Goal: Task Accomplishment & Management: Manage account settings

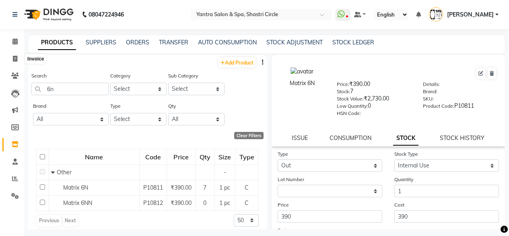
select select "out"
select select "internal use"
select select
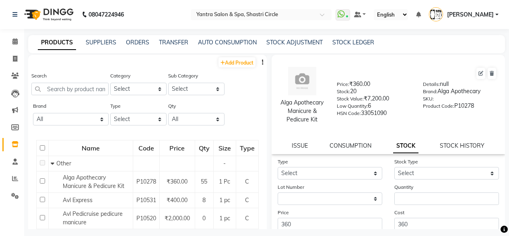
select select
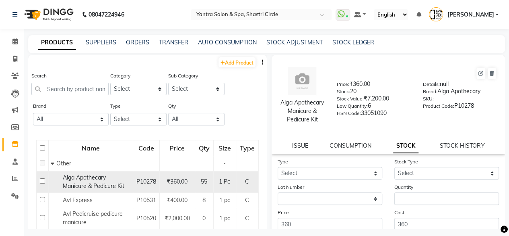
click at [97, 182] on span "Alga Apothecary Manicure & Pedicure Kit" at bounding box center [94, 182] width 62 height 16
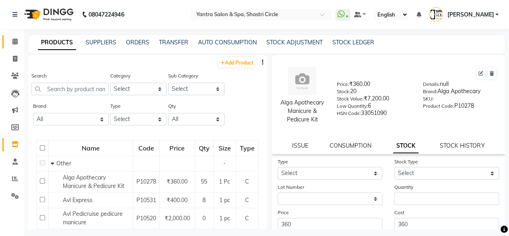
click at [12, 35] on link "Calendar" at bounding box center [11, 41] width 19 height 13
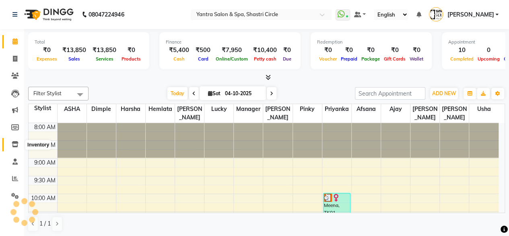
click at [18, 146] on icon at bounding box center [15, 144] width 7 height 6
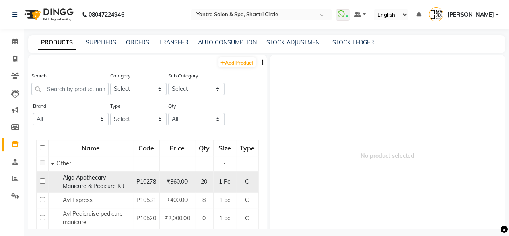
click at [106, 188] on span "Alga Apothecary Manicure & Pedicure Kit" at bounding box center [94, 182] width 62 height 16
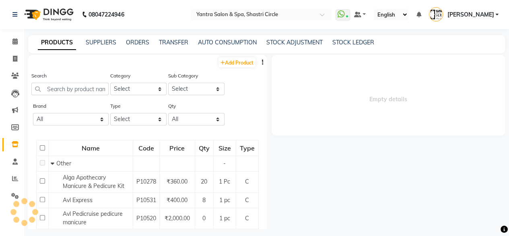
select select
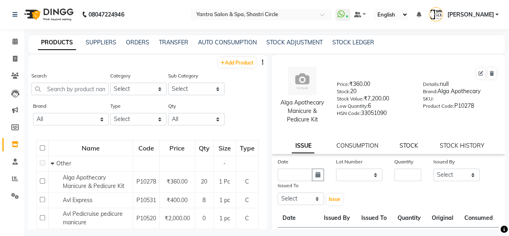
click at [406, 149] on link "STOCK" at bounding box center [409, 145] width 19 height 7
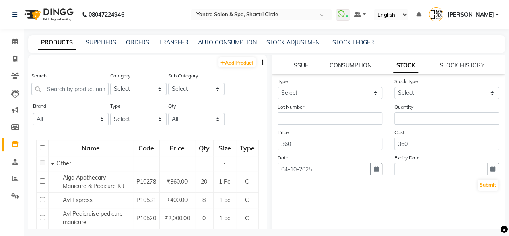
scroll to position [81, 0]
click at [461, 68] on link "STOCK HISTORY" at bounding box center [462, 64] width 45 height 7
select select "all"
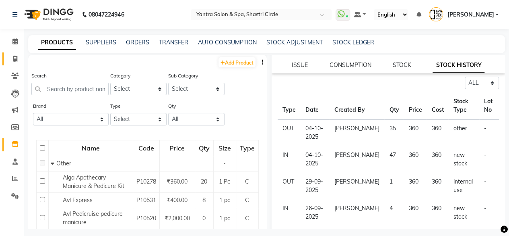
click at [10, 64] on link "Invoice" at bounding box center [11, 58] width 19 height 13
select select "154"
select select "service"
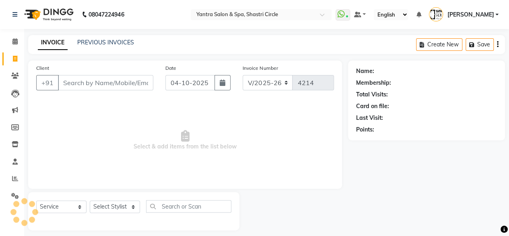
scroll to position [6, 0]
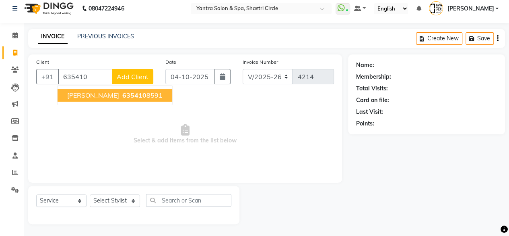
click at [88, 97] on span "[PERSON_NAME]" at bounding box center [93, 95] width 52 height 8
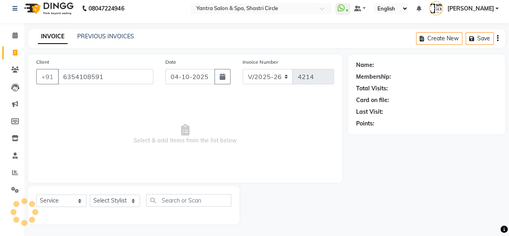
type input "6354108591"
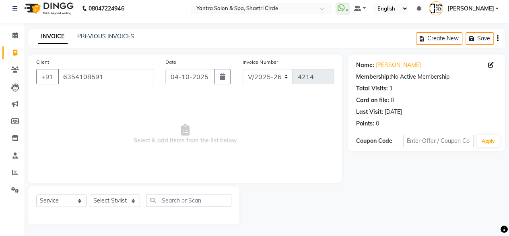
click at [110, 208] on div "Select Service Product Membership Package Voucher Prepaid Gift Card Select Styl…" at bounding box center [133, 203] width 195 height 19
click at [110, 202] on select "Select Stylist [PERSON_NAME] [PERSON_NAME] [PERSON_NAME] ASHA Dimple [PERSON_NA…" at bounding box center [115, 200] width 50 height 12
select select "91688"
click at [90, 194] on select "Select Stylist [PERSON_NAME] [PERSON_NAME] [PERSON_NAME] ASHA Dimple [PERSON_NA…" at bounding box center [115, 200] width 50 height 12
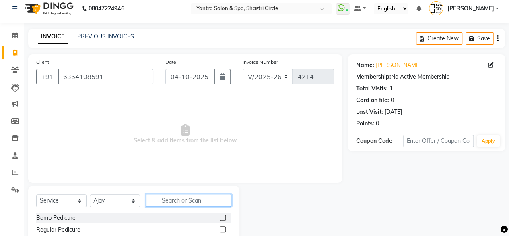
click at [224, 203] on input "text" at bounding box center [188, 200] width 85 height 12
type input "col"
click at [223, 228] on label at bounding box center [223, 229] width 6 height 6
click at [223, 228] on input "checkbox" at bounding box center [222, 229] width 5 height 5
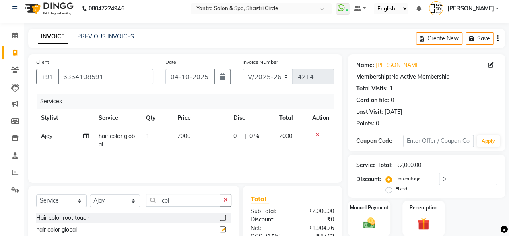
checkbox input "false"
click at [200, 138] on td "2000" at bounding box center [201, 140] width 56 height 27
select select "91688"
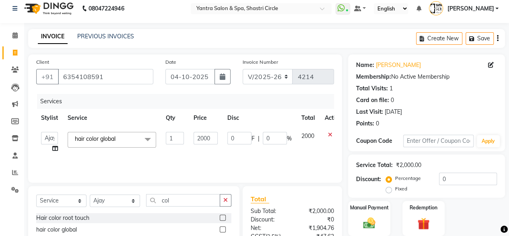
click at [200, 138] on input "2000" at bounding box center [206, 138] width 24 height 12
type input "5"
type input "4000"
click at [178, 153] on div "Services Stylist Service Qty Price Disc Total Action Afsana Ajay Arvind ASHA Di…" at bounding box center [185, 134] width 298 height 81
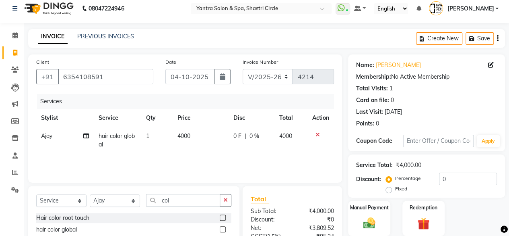
click at [82, 136] on td "Ajay" at bounding box center [65, 140] width 58 height 27
select select "91688"
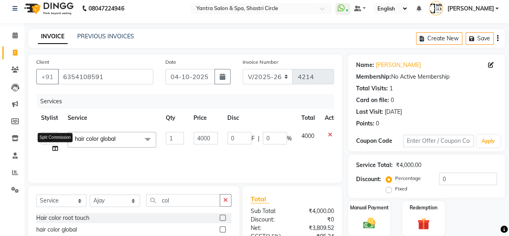
click at [54, 148] on icon at bounding box center [55, 148] width 6 height 6
select select "91688"
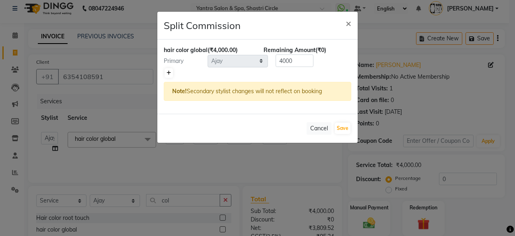
click at [168, 72] on icon at bounding box center [169, 72] width 4 height 5
type input "2000"
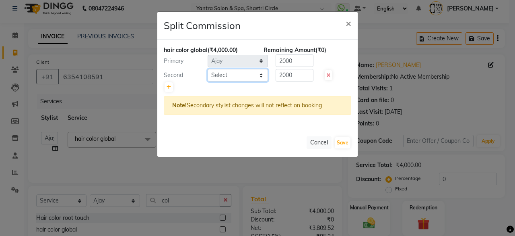
click at [232, 74] on select "Select [PERSON_NAME] [PERSON_NAME] [PERSON_NAME] ASHA [PERSON_NAME] [PERSON_NAM…" at bounding box center [238, 75] width 60 height 12
select select "4414"
click at [208, 69] on select "Select [PERSON_NAME] [PERSON_NAME] [PERSON_NAME] ASHA [PERSON_NAME] [PERSON_NAM…" at bounding box center [238, 75] width 60 height 12
click at [342, 141] on button "Save" at bounding box center [343, 142] width 16 height 11
select select "Select"
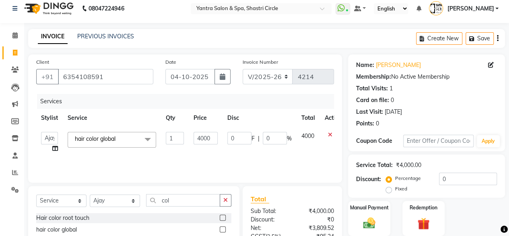
scroll to position [86, 0]
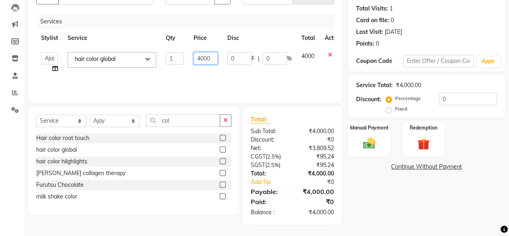
click at [207, 58] on input "4000" at bounding box center [206, 58] width 24 height 12
type input "4500"
click at [204, 71] on td "4500" at bounding box center [206, 62] width 34 height 31
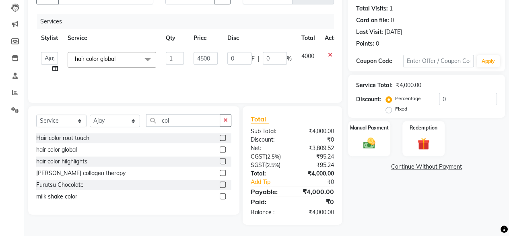
select select "91688"
click at [58, 124] on select "Select Service Product Membership Package Voucher Prepaid Gift Card" at bounding box center [61, 120] width 50 height 12
select select "product"
click at [36, 114] on select "Select Service Product Membership Package Voucher Prepaid Gift Card" at bounding box center [61, 120] width 50 height 12
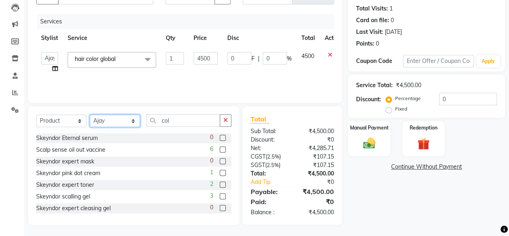
click at [122, 120] on select "Select Stylist [PERSON_NAME] [PERSON_NAME] [PERSON_NAME] ASHA Dimple [PERSON_NA…" at bounding box center [115, 120] width 50 height 12
select select "44019"
click at [90, 114] on select "Select Stylist [PERSON_NAME] [PERSON_NAME] [PERSON_NAME] ASHA Dimple [PERSON_NA…" at bounding box center [115, 120] width 50 height 12
click at [175, 124] on input "col" at bounding box center [183, 120] width 74 height 12
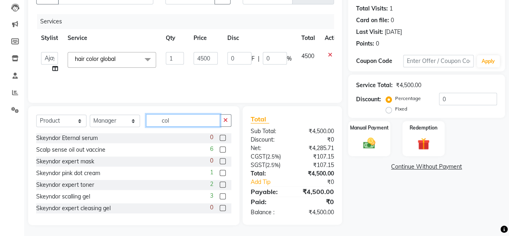
click at [175, 124] on input "col" at bounding box center [183, 120] width 74 height 12
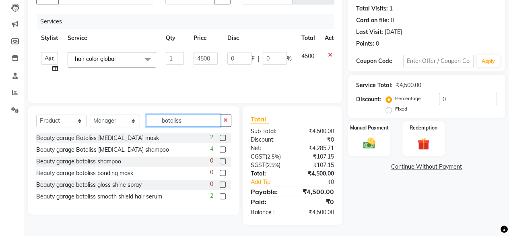
type input "botoliss"
click at [221, 149] on label at bounding box center [223, 149] width 6 height 6
click at [221, 149] on input "checkbox" at bounding box center [222, 149] width 5 height 5
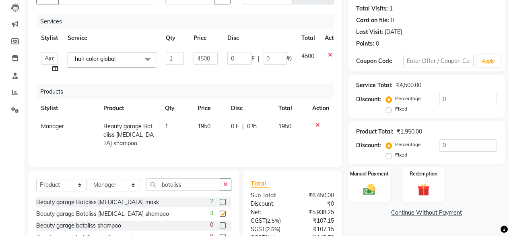
checkbox input "false"
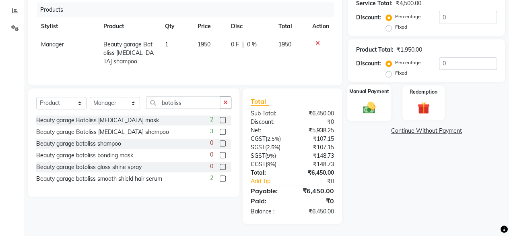
click at [375, 106] on img at bounding box center [369, 107] width 21 height 14
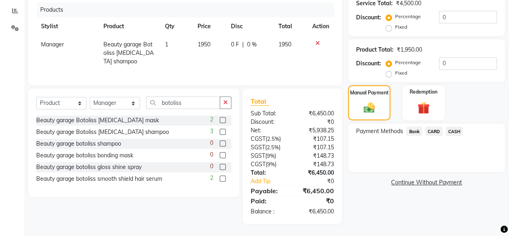
click at [435, 126] on span "CARD" at bounding box center [434, 130] width 17 height 9
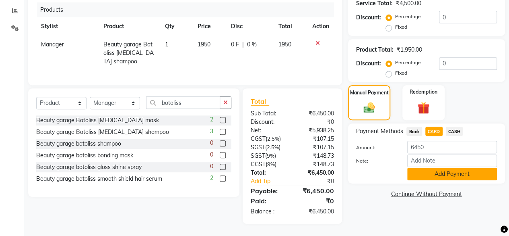
click at [432, 169] on button "Add Payment" at bounding box center [452, 173] width 90 height 12
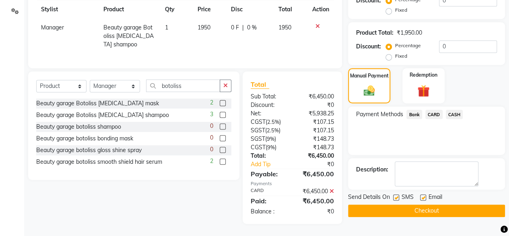
click at [422, 206] on button "Checkout" at bounding box center [426, 210] width 157 height 12
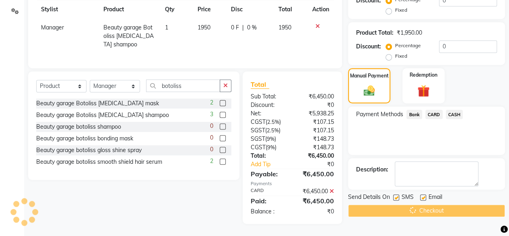
scroll to position [29, 0]
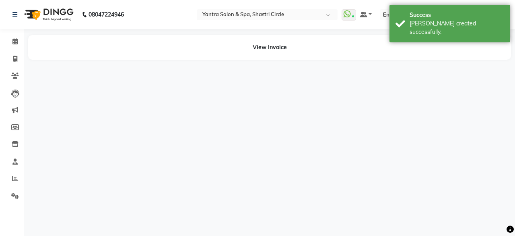
select select "91688"
select select "4414"
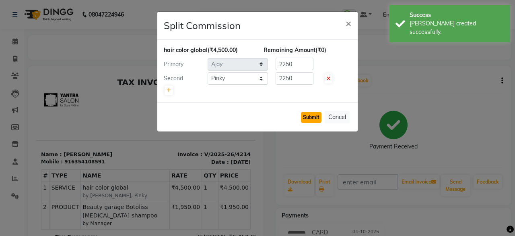
click at [310, 115] on button "Submit" at bounding box center [311, 117] width 21 height 11
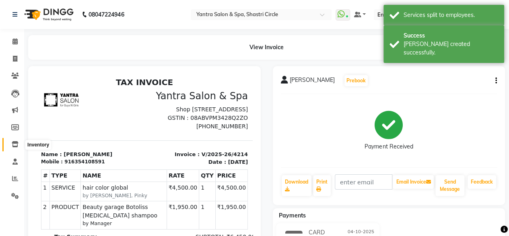
click at [12, 147] on icon at bounding box center [15, 144] width 7 height 6
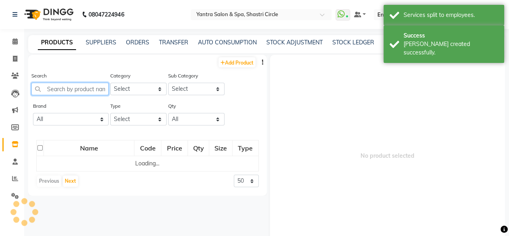
click at [82, 89] on input "text" at bounding box center [69, 89] width 77 height 12
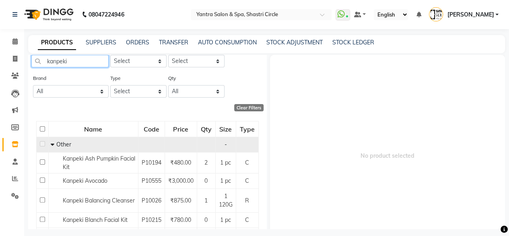
scroll to position [121, 0]
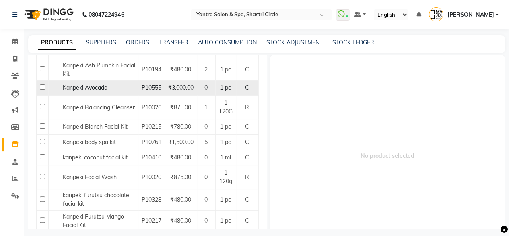
type input "kanpeki"
click at [104, 87] on span "Kanpeki Avocado" at bounding box center [85, 87] width 45 height 7
select select
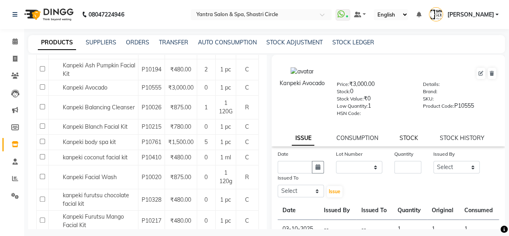
click at [408, 139] on link "STOCK" at bounding box center [409, 137] width 19 height 7
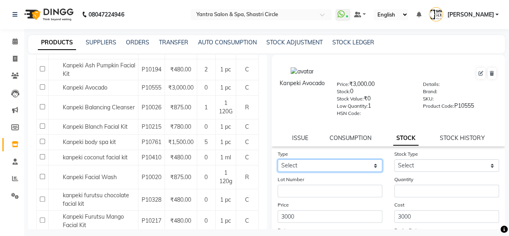
click at [319, 171] on select "Select In Out" at bounding box center [330, 165] width 105 height 12
select select "in"
click at [278, 159] on select "Select In Out" at bounding box center [330, 165] width 105 height 12
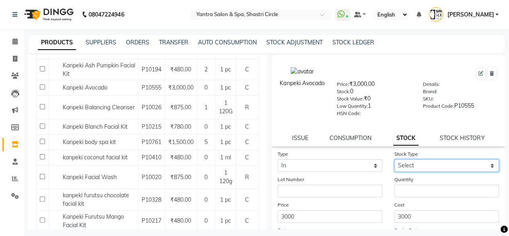
click at [413, 164] on select "Select New Stock Adjustment Return Other" at bounding box center [447, 165] width 105 height 12
select select "new stock"
click at [395, 159] on select "Select New Stock Adjustment Return Other" at bounding box center [447, 165] width 105 height 12
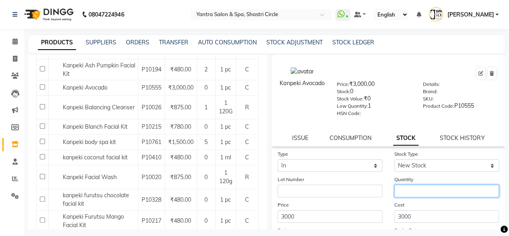
click at [407, 190] on input "number" at bounding box center [447, 190] width 105 height 12
type input "7"
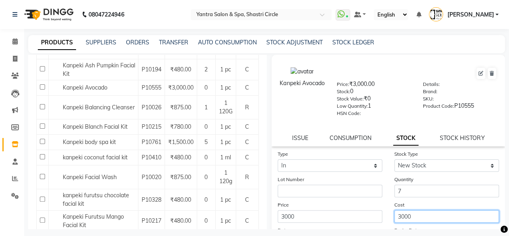
click at [413, 213] on input "3000" at bounding box center [447, 216] width 105 height 12
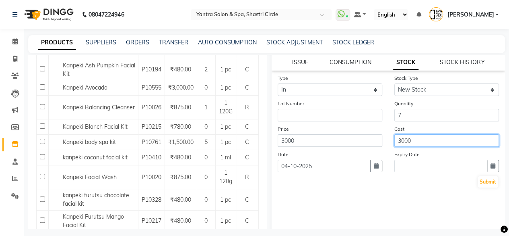
scroll to position [81, 0]
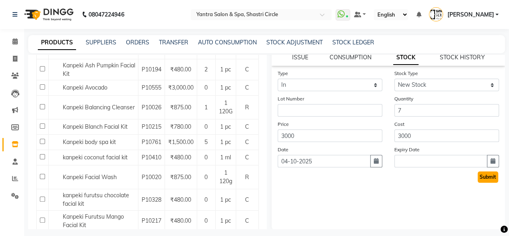
click at [481, 176] on button "Submit" at bounding box center [488, 176] width 21 height 11
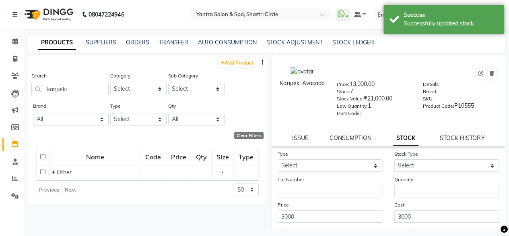
scroll to position [0, 0]
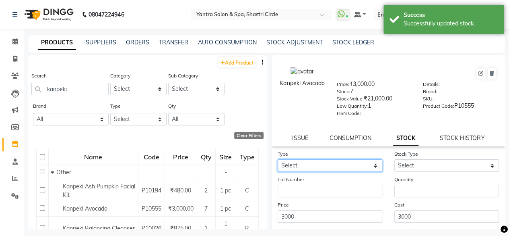
drag, startPoint x: 345, startPoint y: 165, endPoint x: 340, endPoint y: 168, distance: 5.4
click at [345, 165] on select "Select In Out" at bounding box center [330, 165] width 105 height 12
select select "out"
click at [278, 159] on select "Select In Out" at bounding box center [330, 165] width 105 height 12
select select
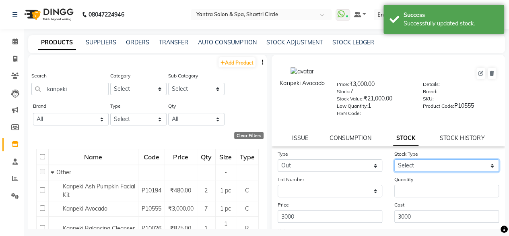
click at [409, 167] on select "Select Internal Use Damaged Expired Adjustment Return Other" at bounding box center [447, 165] width 105 height 12
select select "other"
click at [395, 159] on select "Select Internal Use Damaged Expired Adjustment Return Other" at bounding box center [447, 165] width 105 height 12
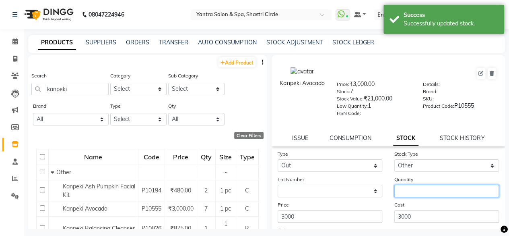
click at [414, 186] on input "number" at bounding box center [447, 190] width 105 height 12
type input "2"
click at [417, 197] on form "Type Select In Out Stock Type Select Internal Use Damaged Expired Adjustment Re…" at bounding box center [389, 206] width 222 height 114
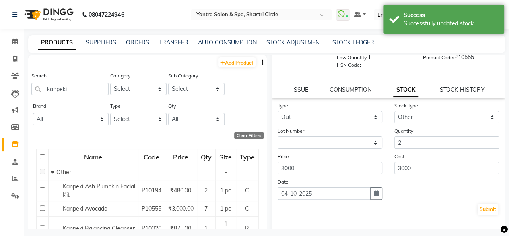
scroll to position [82, 0]
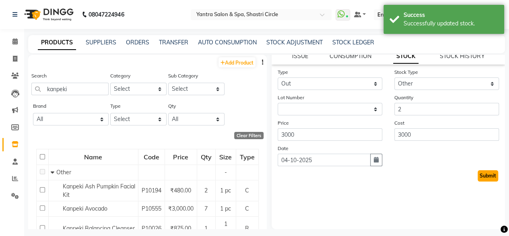
click at [485, 177] on button "Submit" at bounding box center [488, 175] width 21 height 11
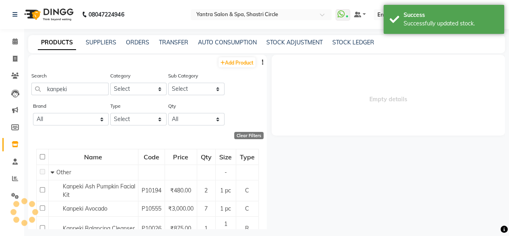
scroll to position [0, 0]
select select
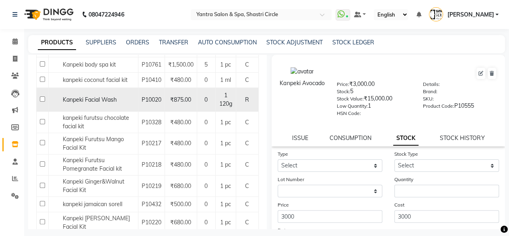
scroll to position [201, 0]
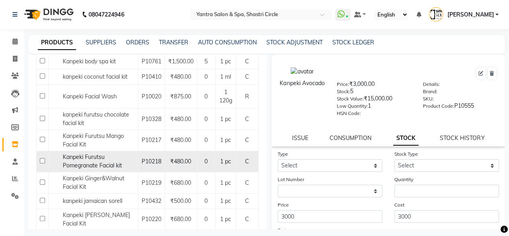
click at [108, 160] on span "Kanpeki Furutsu Pomegranate Facial kit" at bounding box center [92, 161] width 59 height 16
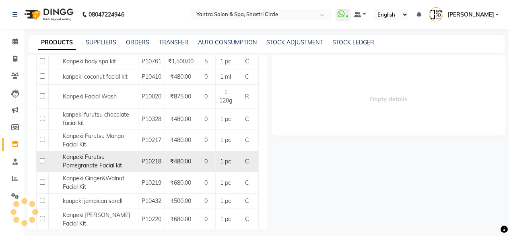
select select
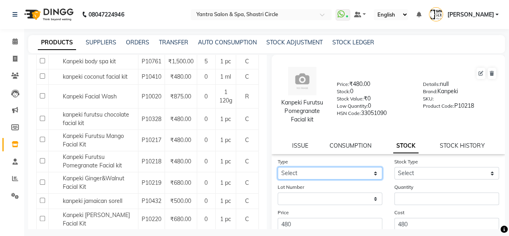
drag, startPoint x: 293, startPoint y: 174, endPoint x: 293, endPoint y: 178, distance: 4.0
click at [293, 174] on select "Select In Out" at bounding box center [330, 173] width 105 height 12
select select "in"
click at [278, 167] on select "Select In Out" at bounding box center [330, 173] width 105 height 12
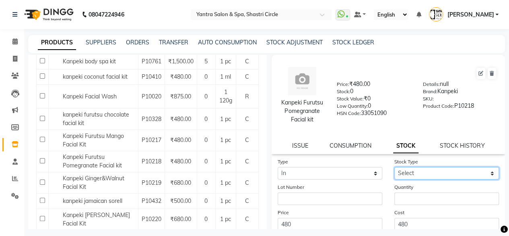
drag, startPoint x: 412, startPoint y: 173, endPoint x: 413, endPoint y: 178, distance: 5.7
click at [412, 173] on select "Select New Stock Adjustment Return Other" at bounding box center [447, 173] width 105 height 12
select select "new stock"
click at [395, 167] on select "Select New Stock Adjustment Return Other" at bounding box center [447, 173] width 105 height 12
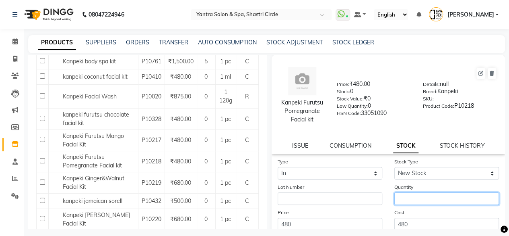
click at [415, 194] on input "number" at bounding box center [447, 198] width 105 height 12
click at [415, 202] on input "4" at bounding box center [447, 198] width 105 height 12
type input "4"
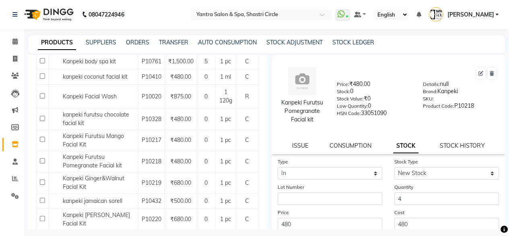
click at [415, 208] on div "Cost 480" at bounding box center [446, 219] width 117 height 22
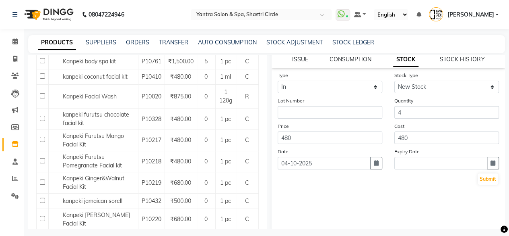
scroll to position [89, 0]
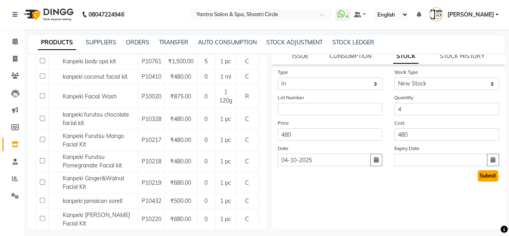
click at [480, 174] on button "Submit" at bounding box center [488, 175] width 21 height 11
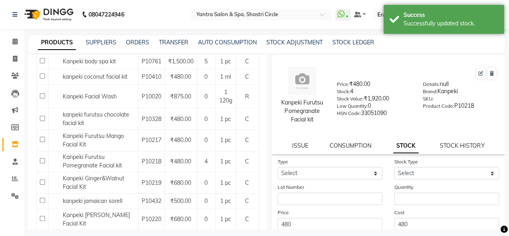
scroll to position [0, 0]
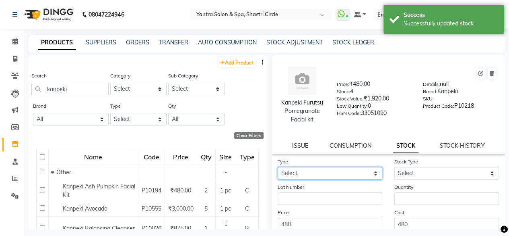
click at [312, 173] on select "Select In Out" at bounding box center [330, 173] width 105 height 12
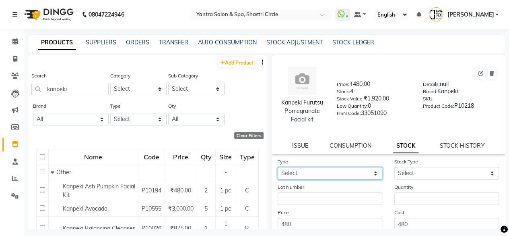
select select "out"
click at [278, 167] on select "Select In Out" at bounding box center [330, 173] width 105 height 12
select select
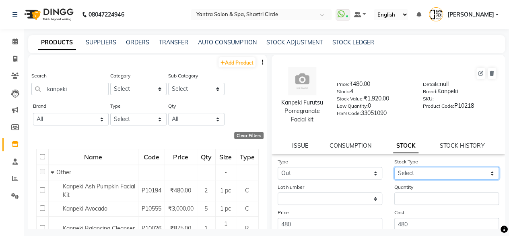
drag, startPoint x: 416, startPoint y: 167, endPoint x: 415, endPoint y: 177, distance: 9.3
click at [416, 167] on select "Select Internal Use Damaged Expired Adjustment Return Other" at bounding box center [447, 173] width 105 height 12
select select "other"
click at [395, 167] on select "Select Internal Use Damaged Expired Adjustment Return Other" at bounding box center [447, 173] width 105 height 12
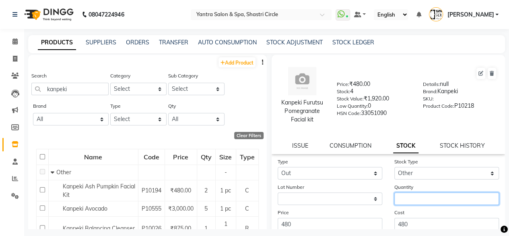
click at [416, 204] on input "number" at bounding box center [447, 198] width 105 height 12
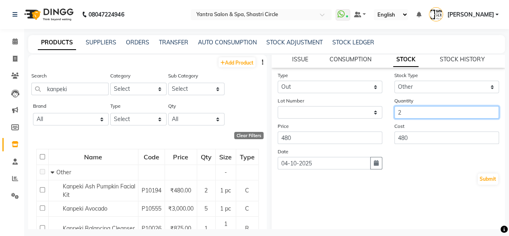
scroll to position [89, 0]
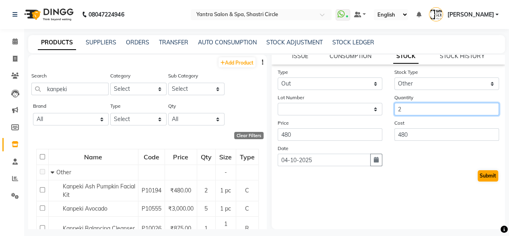
type input "2"
click at [478, 172] on button "Submit" at bounding box center [488, 175] width 21 height 11
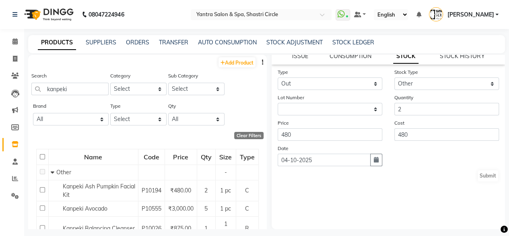
scroll to position [0, 0]
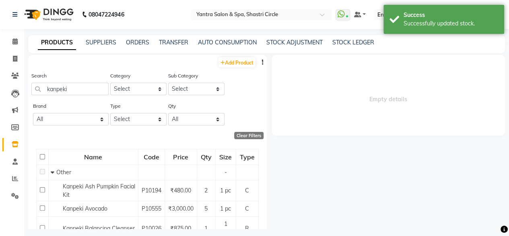
select select
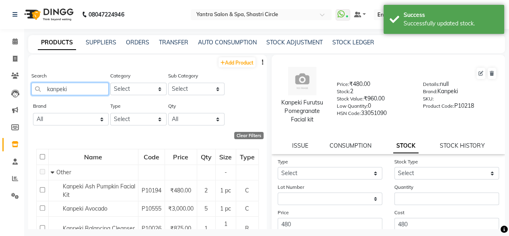
click at [67, 87] on input "kanpeki" at bounding box center [69, 89] width 77 height 12
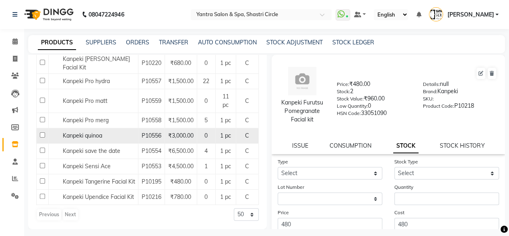
scroll to position [374, 0]
click at [97, 132] on span "Kanpeki quinoa" at bounding box center [82, 135] width 39 height 7
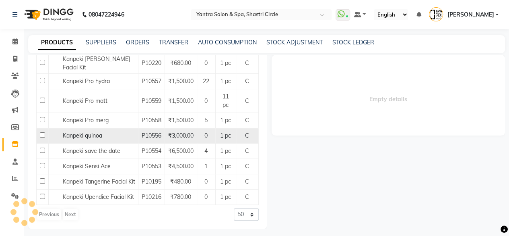
select select
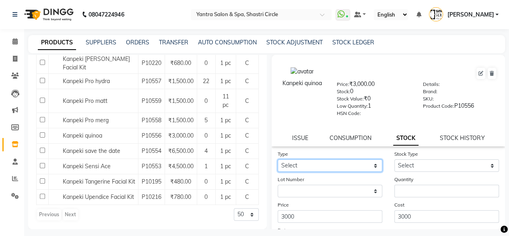
click at [316, 168] on select "Select In Out" at bounding box center [330, 165] width 105 height 12
select select "in"
click at [278, 159] on select "Select In Out" at bounding box center [330, 165] width 105 height 12
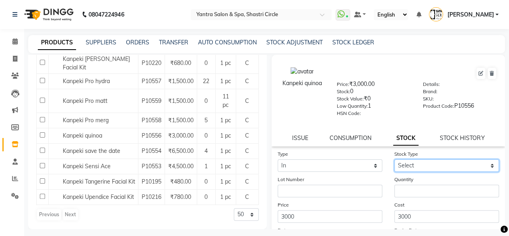
click at [421, 166] on select "Select New Stock Adjustment Return Other" at bounding box center [447, 165] width 105 height 12
select select "new stock"
click at [395, 159] on select "Select New Stock Adjustment Return Other" at bounding box center [447, 165] width 105 height 12
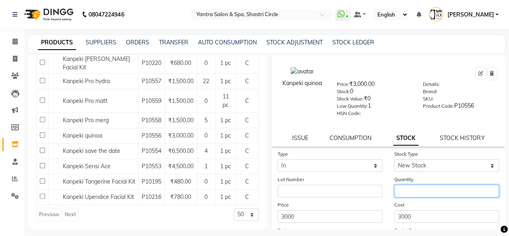
click at [414, 189] on input "number" at bounding box center [447, 190] width 105 height 12
type input "3"
click at [412, 200] on div "Cost 3000" at bounding box center [446, 211] width 117 height 22
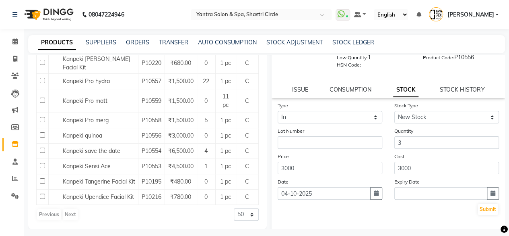
scroll to position [82, 0]
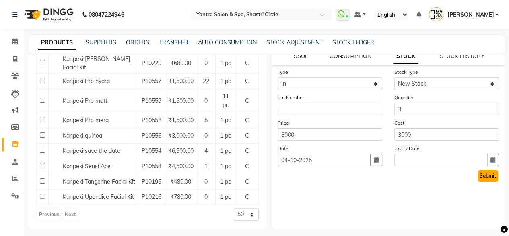
click at [478, 172] on button "Submit" at bounding box center [488, 175] width 21 height 11
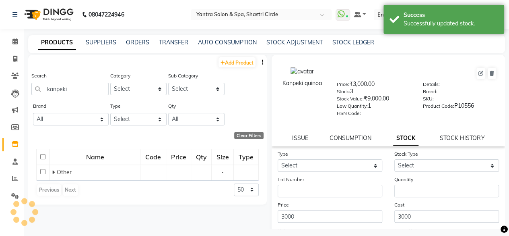
scroll to position [0, 0]
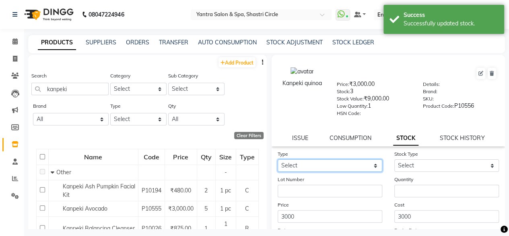
click at [304, 169] on select "Select In Out" at bounding box center [330, 165] width 105 height 12
select select "out"
click at [278, 159] on select "Select In Out" at bounding box center [330, 165] width 105 height 12
select select
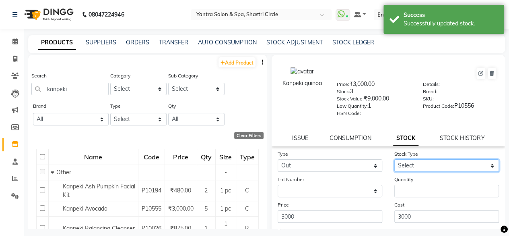
click at [409, 160] on select "Select Internal Use Damaged Expired Adjustment Return Other" at bounding box center [447, 165] width 105 height 12
select select "other"
click at [395, 159] on select "Select Internal Use Damaged Expired Adjustment Return Other" at bounding box center [447, 165] width 105 height 12
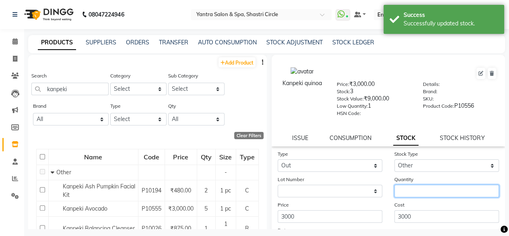
click at [413, 190] on input "number" at bounding box center [447, 190] width 105 height 12
type input "2"
click at [417, 199] on form "Type Select In Out Stock Type Select Internal Use Damaged Expired Adjustment Re…" at bounding box center [389, 206] width 222 height 114
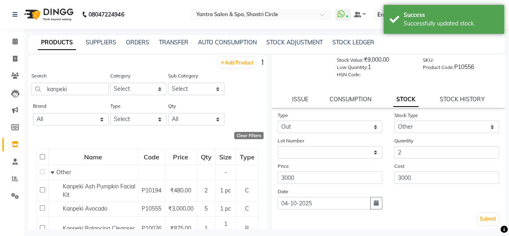
scroll to position [81, 0]
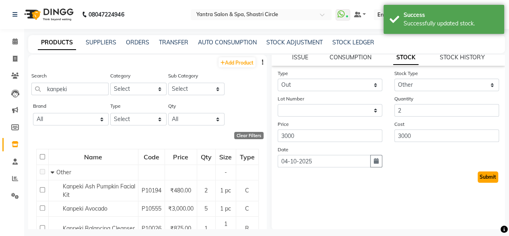
click at [480, 180] on button "Submit" at bounding box center [488, 176] width 21 height 11
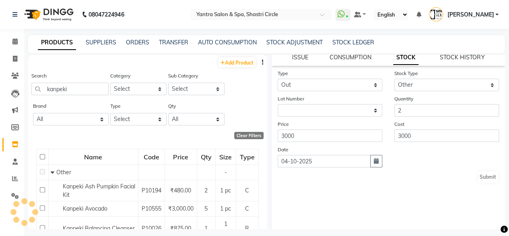
scroll to position [0, 0]
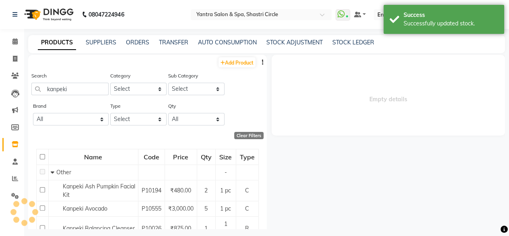
select select
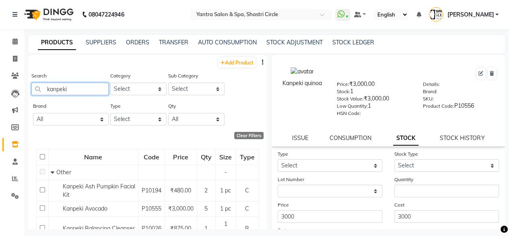
click at [64, 85] on input "kanpeki" at bounding box center [69, 89] width 77 height 12
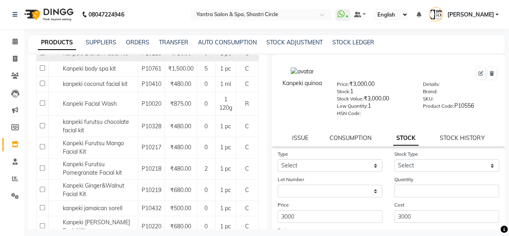
scroll to position [201, 0]
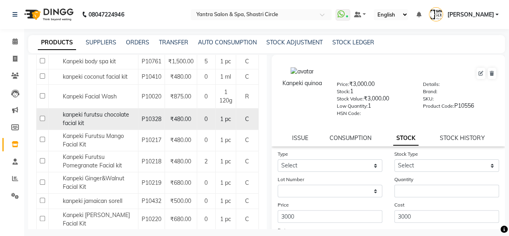
click at [95, 123] on span "kanpeki furutsu chocolate facial kit" at bounding box center [96, 119] width 66 height 16
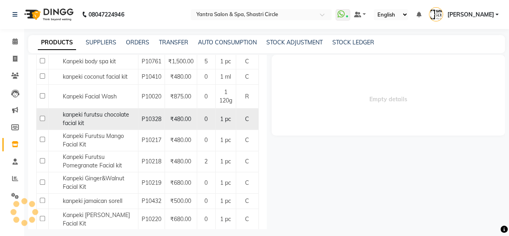
select select
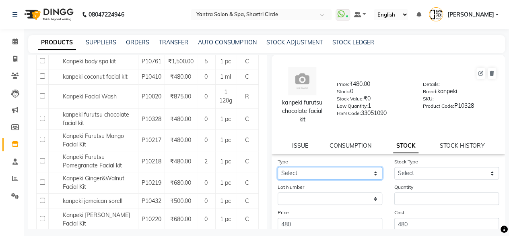
click at [300, 176] on select "Select In Out" at bounding box center [330, 173] width 105 height 12
select select "in"
click at [278, 167] on select "Select In Out" at bounding box center [330, 173] width 105 height 12
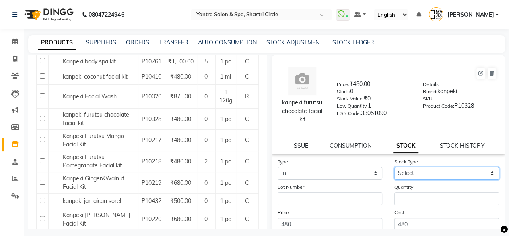
drag, startPoint x: 397, startPoint y: 174, endPoint x: 401, endPoint y: 178, distance: 6.6
click at [397, 174] on select "Select New Stock Adjustment Return Other" at bounding box center [447, 173] width 105 height 12
select select "new stock"
click at [395, 167] on select "Select New Stock Adjustment Return Other" at bounding box center [447, 173] width 105 height 12
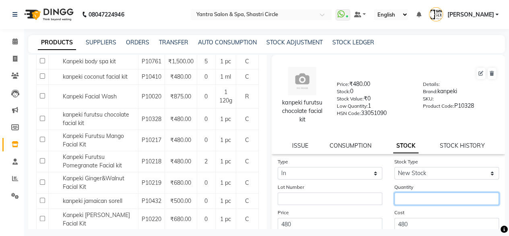
click at [409, 194] on input "number" at bounding box center [447, 198] width 105 height 12
type input "1"
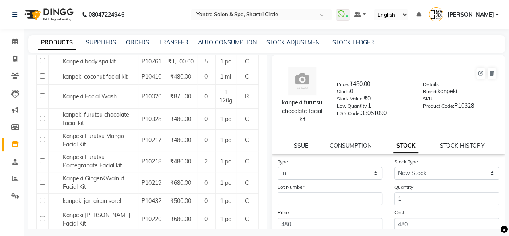
drag, startPoint x: 412, startPoint y: 205, endPoint x: 420, endPoint y: 209, distance: 8.5
click at [413, 206] on form "Type Select In Out Stock Type Select New Stock Adjustment Return Other Lot Numb…" at bounding box center [389, 214] width 222 height 114
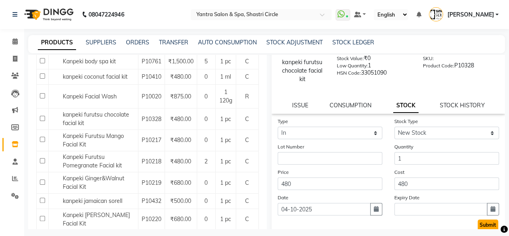
click at [481, 224] on button "Submit" at bounding box center [488, 224] width 21 height 11
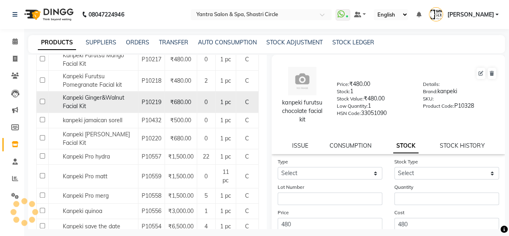
scroll to position [242, 0]
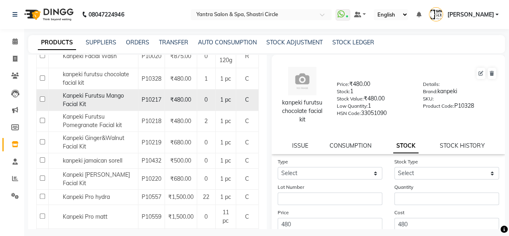
click at [108, 98] on div "Kanpeki Furutsu Mango Facial Kit" at bounding box center [93, 99] width 85 height 17
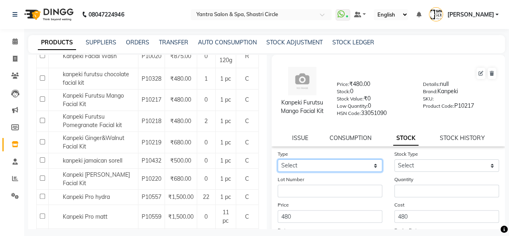
click at [301, 165] on select "Select In Out" at bounding box center [330, 165] width 105 height 12
select select "in"
click at [278, 159] on select "Select In Out" at bounding box center [330, 165] width 105 height 12
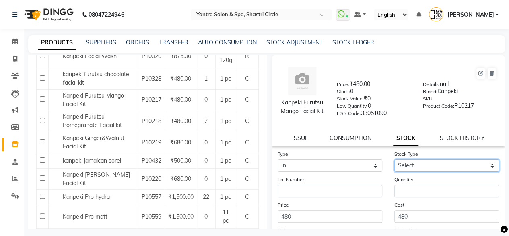
click at [408, 167] on select "Select New Stock Adjustment Return Other" at bounding box center [447, 165] width 105 height 12
select select "new stock"
click at [395, 159] on select "Select New Stock Adjustment Return Other" at bounding box center [447, 165] width 105 height 12
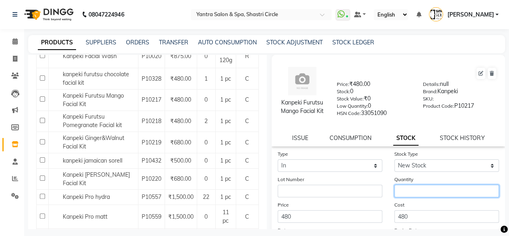
click at [403, 190] on input "number" at bounding box center [447, 190] width 105 height 12
type input "1"
drag, startPoint x: 408, startPoint y: 202, endPoint x: 421, endPoint y: 204, distance: 12.6
click at [410, 202] on div "Cost 480" at bounding box center [446, 211] width 117 height 22
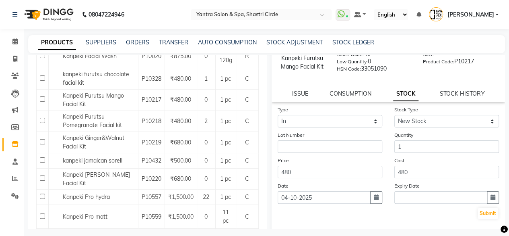
scroll to position [82, 0]
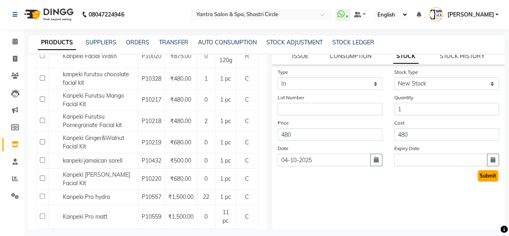
click at [483, 174] on button "Submit" at bounding box center [488, 175] width 21 height 11
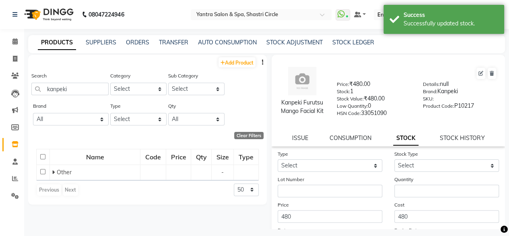
scroll to position [0, 0]
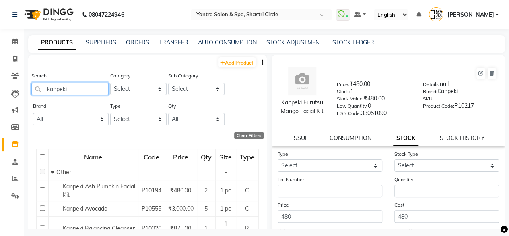
click at [87, 91] on input "kanpeki" at bounding box center [69, 89] width 77 height 12
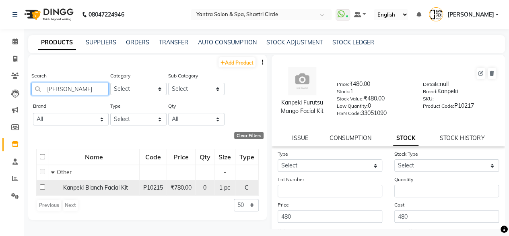
type input "[PERSON_NAME]"
click at [105, 185] on span "Kanpeki Blanch Facial Kit" at bounding box center [95, 187] width 65 height 7
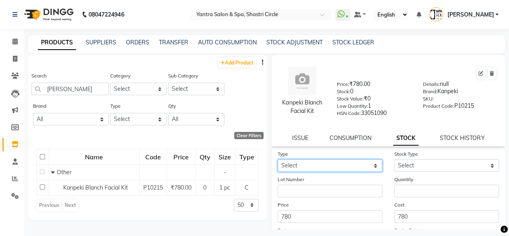
drag, startPoint x: 317, startPoint y: 167, endPoint x: 312, endPoint y: 167, distance: 4.8
click at [317, 166] on select "Select In Out" at bounding box center [330, 165] width 105 height 12
select select "in"
click at [278, 159] on select "Select In Out" at bounding box center [330, 165] width 105 height 12
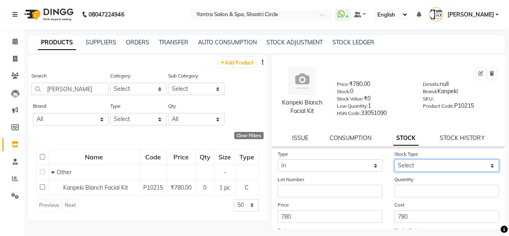
drag, startPoint x: 413, startPoint y: 163, endPoint x: 414, endPoint y: 170, distance: 7.3
click at [413, 163] on select "Select New Stock Adjustment Return Other" at bounding box center [447, 165] width 105 height 12
select select "new stock"
click at [395, 159] on select "Select New Stock Adjustment Return Other" at bounding box center [447, 165] width 105 height 12
click at [411, 198] on form "Type Select In Out Stock Type Select New Stock Adjustment Return Other Lot Numb…" at bounding box center [389, 206] width 222 height 114
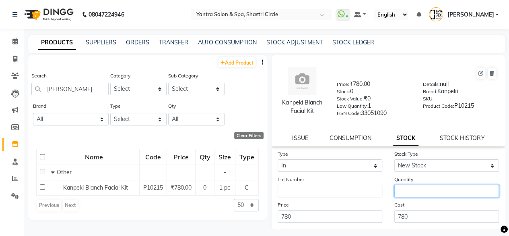
click at [408, 193] on input "number" at bounding box center [447, 190] width 105 height 12
type input "2"
click at [399, 202] on label "Cost" at bounding box center [400, 204] width 10 height 7
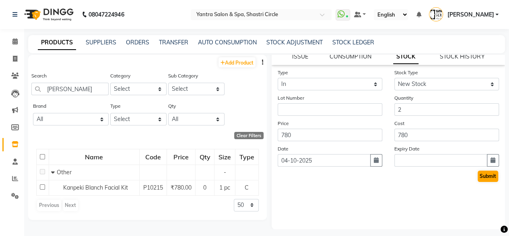
scroll to position [82, 0]
click at [478, 175] on button "Submit" at bounding box center [488, 175] width 21 height 11
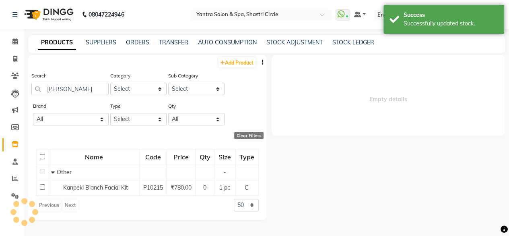
scroll to position [0, 0]
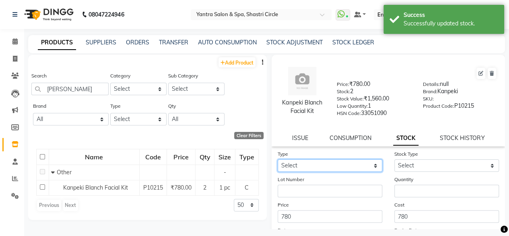
click at [300, 165] on select "Select In Out" at bounding box center [330, 165] width 105 height 12
select select "out"
click at [278, 159] on select "Select In Out" at bounding box center [330, 165] width 105 height 12
select select
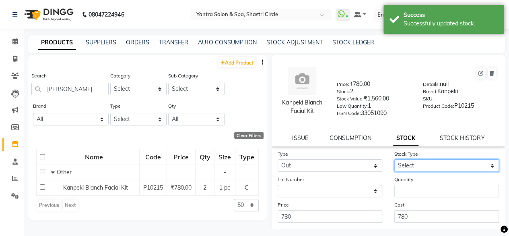
click at [402, 166] on select "Select Internal Use Damaged Expired Adjustment Return Other" at bounding box center [447, 165] width 105 height 12
select select "other"
click at [395, 159] on select "Select Internal Use Damaged Expired Adjustment Return Other" at bounding box center [447, 165] width 105 height 12
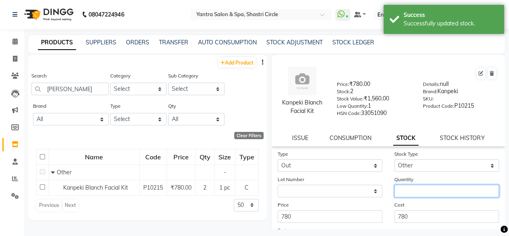
click at [410, 194] on input "number" at bounding box center [447, 190] width 105 height 12
type input "2"
click at [416, 202] on div "Cost 780" at bounding box center [446, 211] width 117 height 22
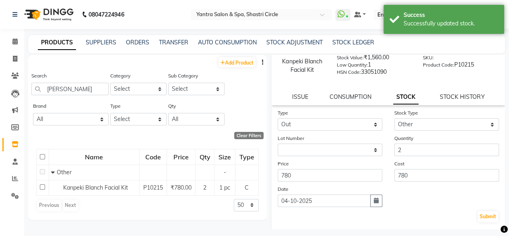
scroll to position [81, 0]
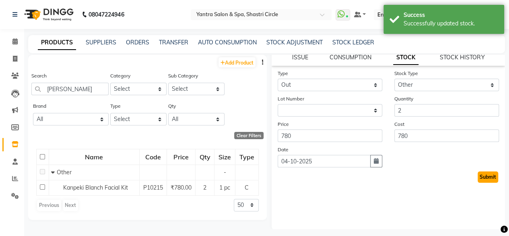
click at [479, 174] on button "Submit" at bounding box center [488, 176] width 21 height 11
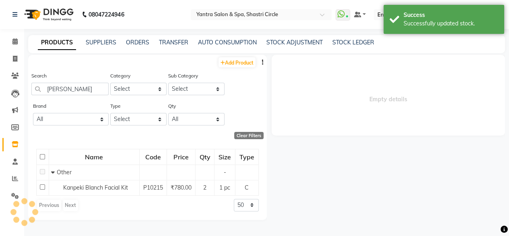
scroll to position [0, 0]
select select
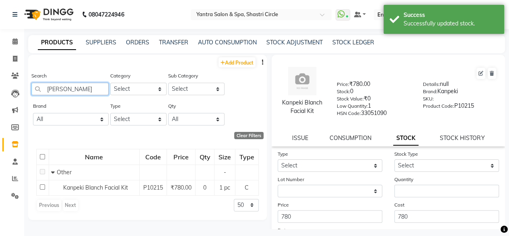
click at [76, 88] on input "[PERSON_NAME]" at bounding box center [69, 89] width 77 height 12
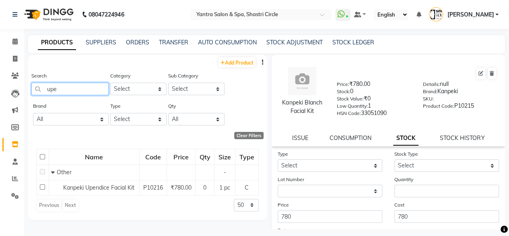
type input "upe"
click at [108, 188] on span "Kanpeki Upendice Facial Kit" at bounding box center [98, 187] width 71 height 7
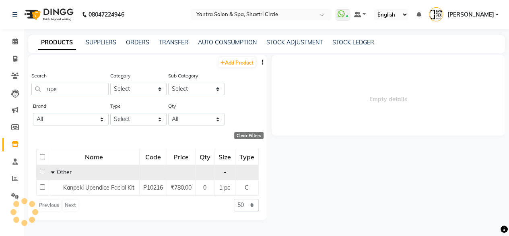
select select
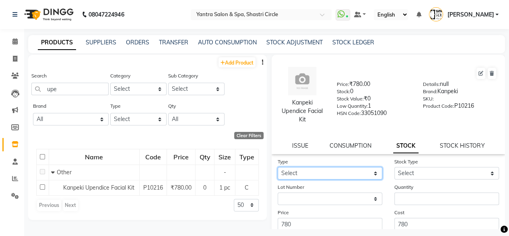
click at [316, 176] on select "Select In Out" at bounding box center [330, 173] width 105 height 12
select select "in"
click at [278, 167] on select "Select In Out" at bounding box center [330, 173] width 105 height 12
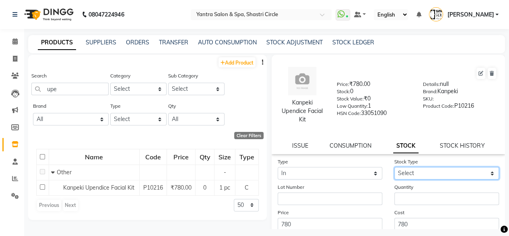
click at [405, 173] on select "Select New Stock Adjustment Return Other" at bounding box center [447, 173] width 105 height 12
select select "new stock"
click at [395, 167] on select "Select New Stock Adjustment Return Other" at bounding box center [447, 173] width 105 height 12
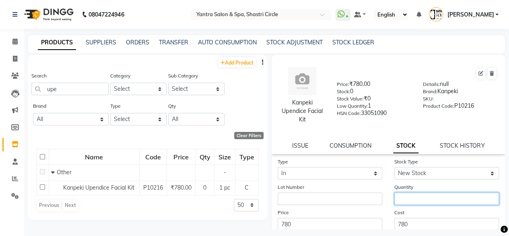
click at [400, 195] on input "number" at bounding box center [447, 198] width 105 height 12
type input "4"
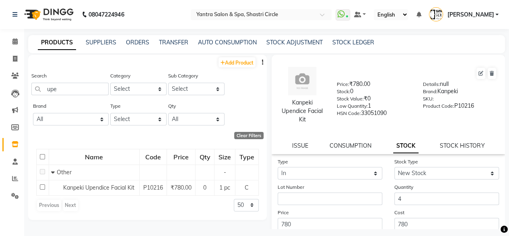
click at [407, 207] on form "Type Select In Out Stock Type Select New Stock Adjustment Return Other Lot Numb…" at bounding box center [389, 214] width 222 height 114
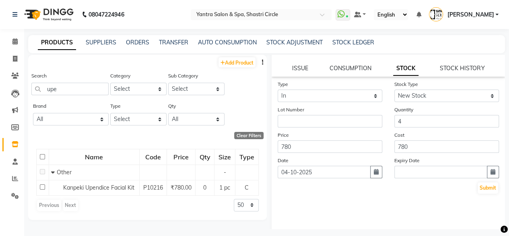
scroll to position [81, 0]
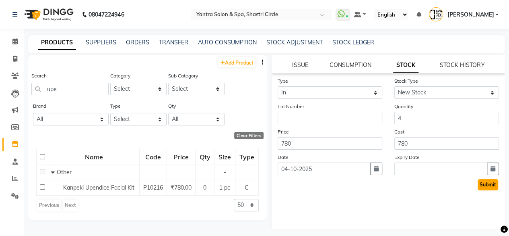
click at [481, 185] on button "Submit" at bounding box center [488, 184] width 21 height 11
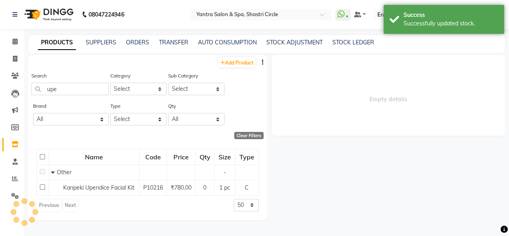
scroll to position [0, 0]
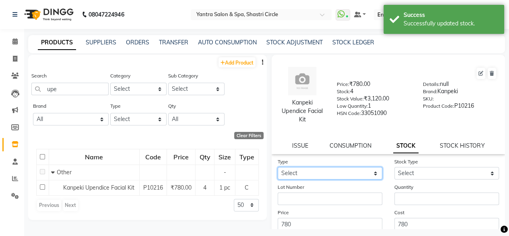
drag, startPoint x: 314, startPoint y: 170, endPoint x: 306, endPoint y: 178, distance: 11.7
click at [314, 170] on select "Select In Out" at bounding box center [330, 173] width 105 height 12
select select "out"
click at [278, 167] on select "Select In Out" at bounding box center [330, 173] width 105 height 12
select select
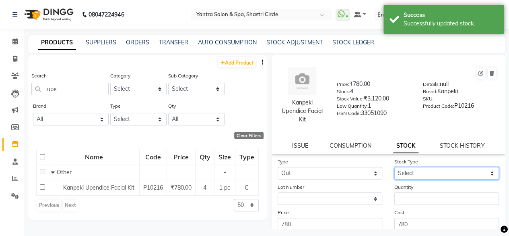
click at [411, 174] on select "Select Internal Use Damaged Expired Adjustment Return Other" at bounding box center [447, 173] width 105 height 12
select select "other"
click at [395, 167] on select "Select Internal Use Damaged Expired Adjustment Return Other" at bounding box center [447, 173] width 105 height 12
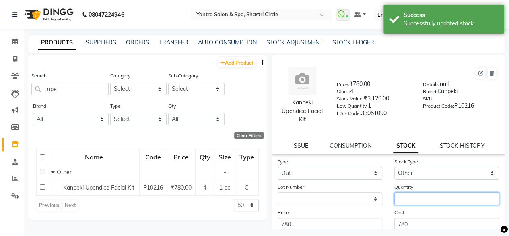
click at [408, 196] on input "number" at bounding box center [447, 198] width 105 height 12
type input "2"
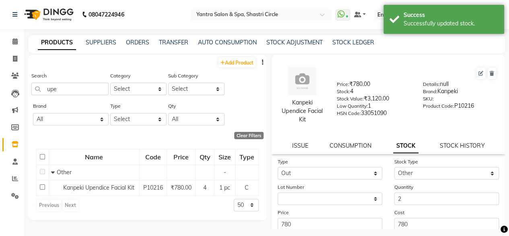
click at [399, 216] on div "Cost 780" at bounding box center [446, 219] width 117 height 22
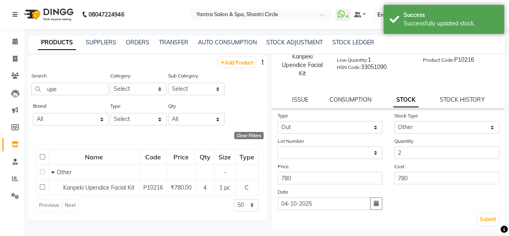
scroll to position [89, 0]
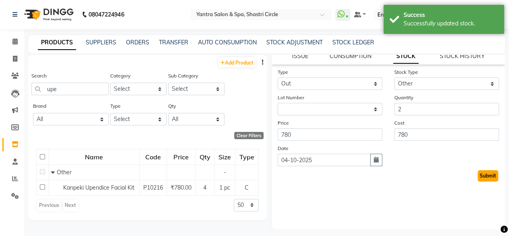
click at [487, 179] on button "Submit" at bounding box center [488, 175] width 21 height 11
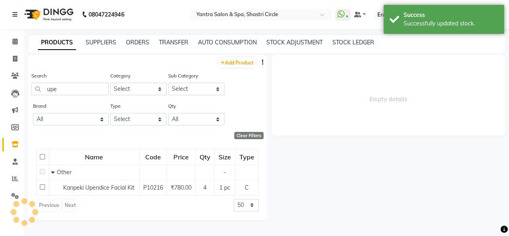
scroll to position [0, 0]
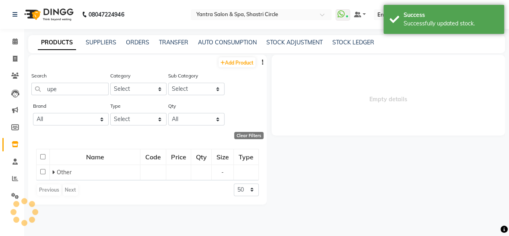
select select
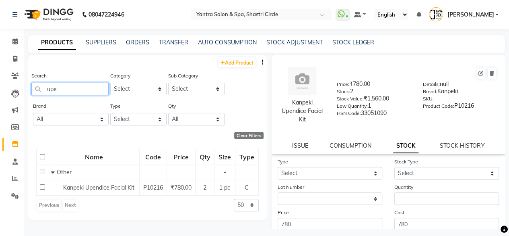
click at [80, 83] on input "upe" at bounding box center [69, 89] width 77 height 12
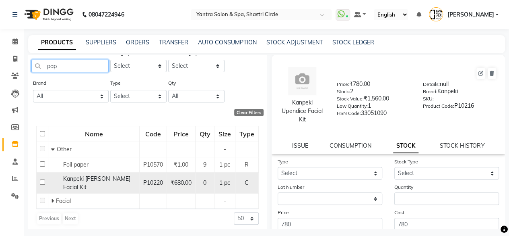
scroll to position [35, 0]
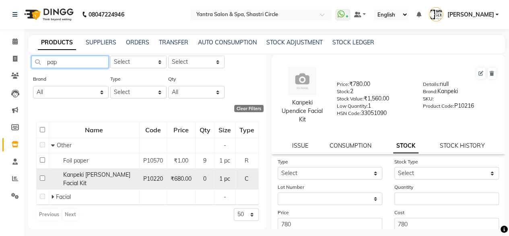
type input "pap"
click at [88, 174] on span "Kanpeki [PERSON_NAME] Facial Kit" at bounding box center [96, 179] width 67 height 16
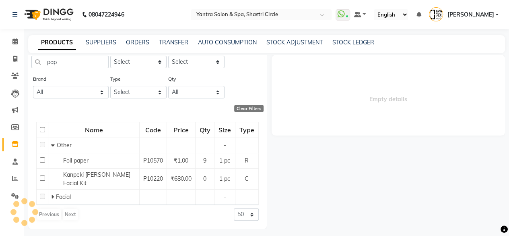
select select
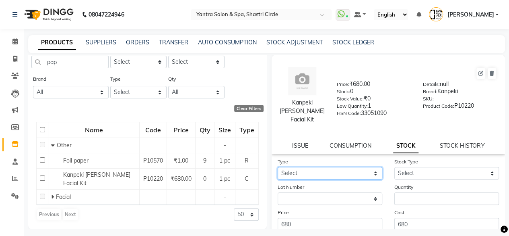
click at [315, 179] on select "Select In Out" at bounding box center [330, 173] width 105 height 12
select select "in"
click at [278, 175] on select "Select In Out" at bounding box center [330, 173] width 105 height 12
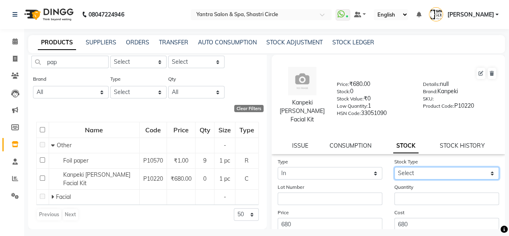
click at [411, 179] on select "Select New Stock Adjustment Return Other" at bounding box center [447, 173] width 105 height 12
select select "new stock"
click at [395, 175] on select "Select New Stock Adjustment Return Other" at bounding box center [447, 173] width 105 height 12
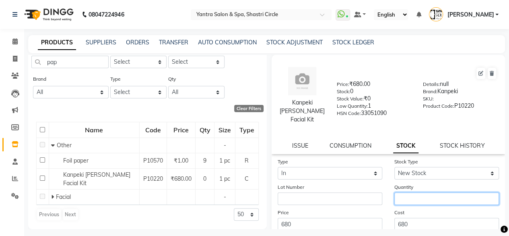
click at [411, 205] on input "number" at bounding box center [447, 198] width 105 height 12
type input "4"
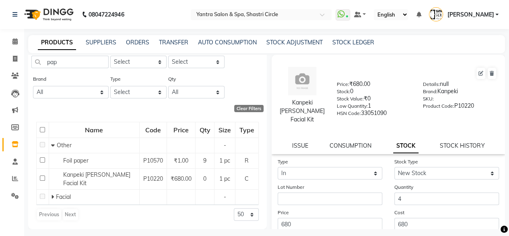
click at [409, 219] on div "Cost 680" at bounding box center [446, 219] width 117 height 22
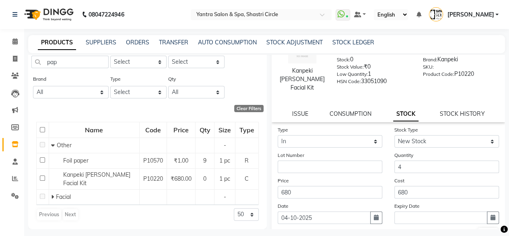
scroll to position [81, 0]
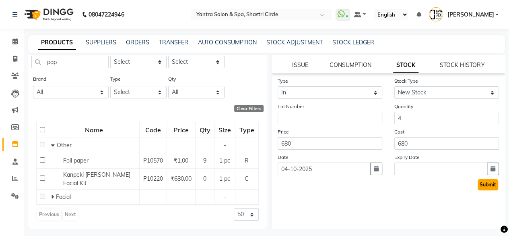
click at [483, 190] on button "Submit" at bounding box center [488, 184] width 21 height 11
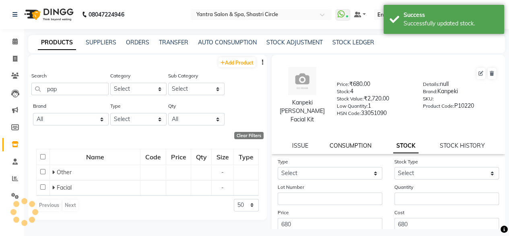
scroll to position [0, 0]
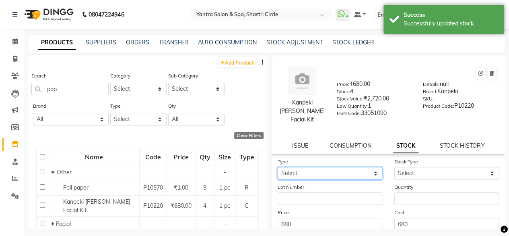
click at [298, 179] on select "Select In Out" at bounding box center [330, 173] width 105 height 12
select select "out"
click at [278, 175] on select "Select In Out" at bounding box center [330, 173] width 105 height 12
select select
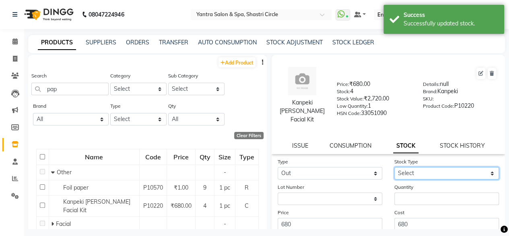
click at [423, 179] on select "Select Internal Use Damaged Expired Adjustment Return Other" at bounding box center [447, 173] width 105 height 12
select select "other"
click at [395, 175] on select "Select Internal Use Damaged Expired Adjustment Return Other" at bounding box center [447, 173] width 105 height 12
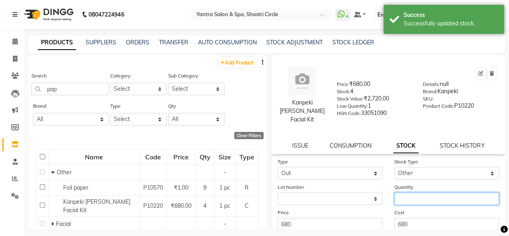
click at [406, 204] on input "number" at bounding box center [447, 198] width 105 height 12
type input "2"
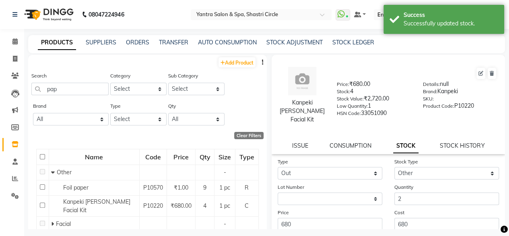
click at [413, 219] on div "Cost 680" at bounding box center [446, 219] width 117 height 22
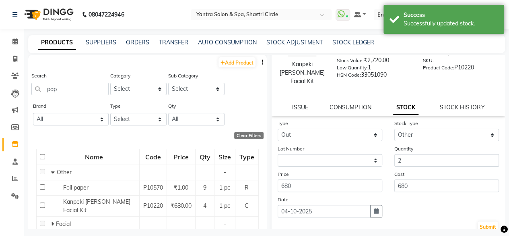
scroll to position [98, 0]
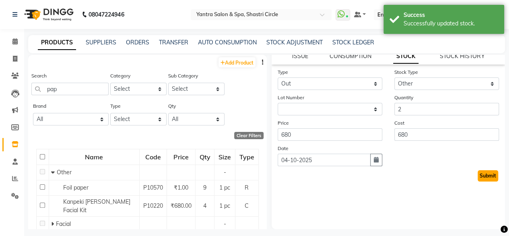
click at [481, 175] on button "Submit" at bounding box center [488, 175] width 21 height 11
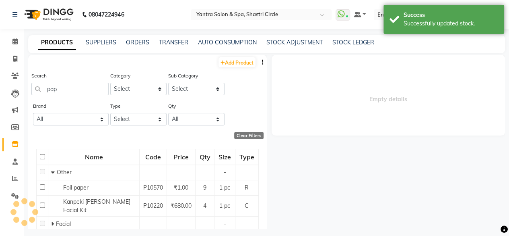
select select
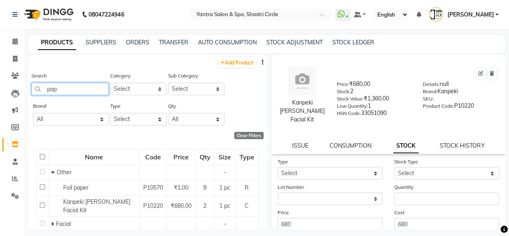
click at [81, 92] on input "pap" at bounding box center [69, 89] width 77 height 12
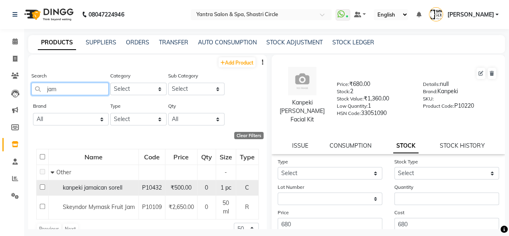
type input "jam"
click at [99, 187] on span "kanpeki jamaican sorell" at bounding box center [93, 187] width 60 height 7
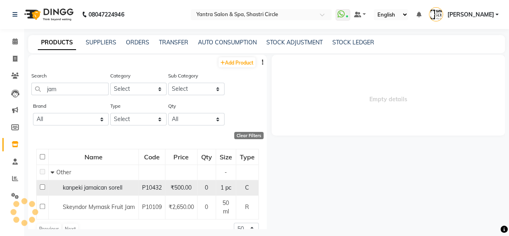
select select
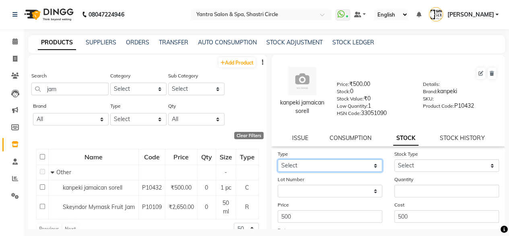
click at [313, 167] on select "Select In Out" at bounding box center [330, 165] width 105 height 12
select select "in"
click at [278, 159] on select "Select In Out" at bounding box center [330, 165] width 105 height 12
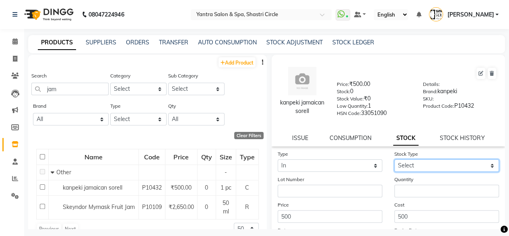
drag, startPoint x: 413, startPoint y: 165, endPoint x: 413, endPoint y: 169, distance: 4.4
click at [413, 165] on select "Select New Stock Adjustment Return Other" at bounding box center [447, 165] width 105 height 12
select select "new stock"
click at [395, 159] on select "Select New Stock Adjustment Return Other" at bounding box center [447, 165] width 105 height 12
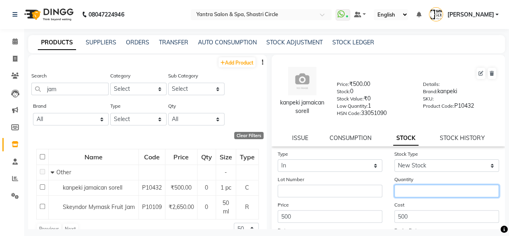
click at [406, 191] on input "number" at bounding box center [447, 190] width 105 height 12
type input "4"
click at [435, 201] on div "Cost 500" at bounding box center [446, 211] width 117 height 22
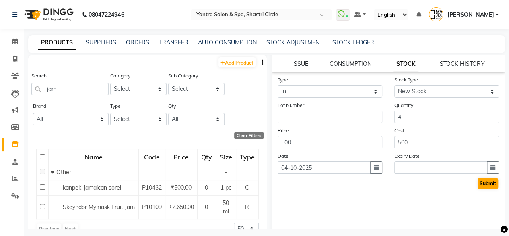
scroll to position [82, 0]
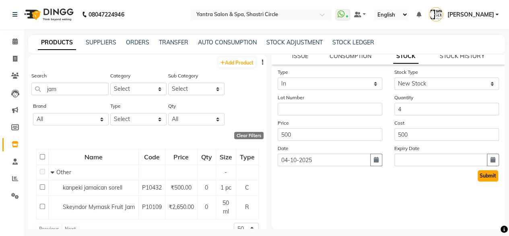
click at [480, 173] on button "Submit" at bounding box center [488, 175] width 21 height 11
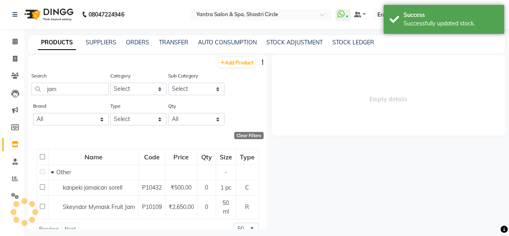
scroll to position [0, 0]
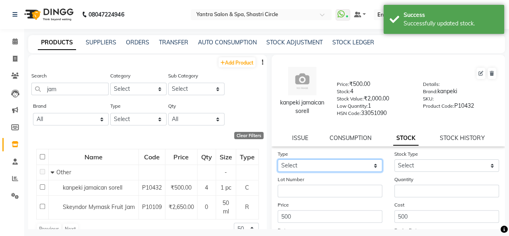
click at [312, 171] on select "Select In Out" at bounding box center [330, 165] width 105 height 12
select select "out"
click at [278, 159] on select "Select In Out" at bounding box center [330, 165] width 105 height 12
select select
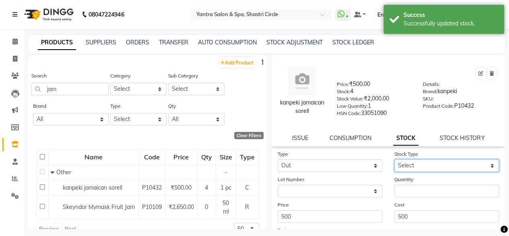
click at [417, 166] on select "Select Internal Use Damaged Expired Adjustment Return Other" at bounding box center [447, 165] width 105 height 12
select select "other"
click at [395, 159] on select "Select Internal Use Damaged Expired Adjustment Return Other" at bounding box center [447, 165] width 105 height 12
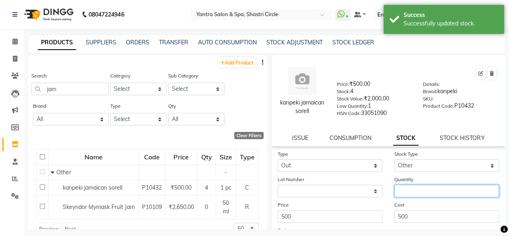
click at [422, 194] on input "number" at bounding box center [447, 190] width 105 height 12
type input "2"
click at [395, 205] on label "Cost" at bounding box center [400, 204] width 10 height 7
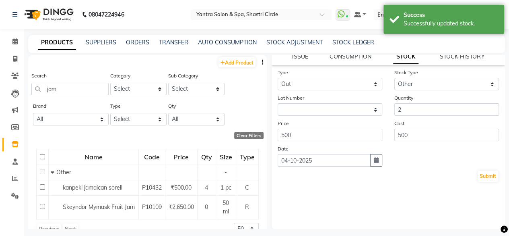
scroll to position [82, 0]
click at [481, 174] on button "Submit" at bounding box center [488, 175] width 21 height 11
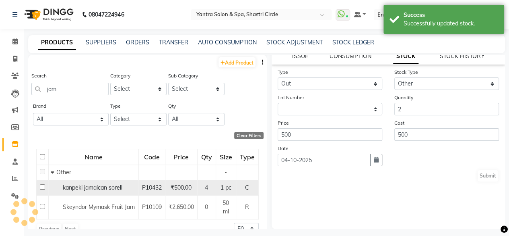
scroll to position [0, 0]
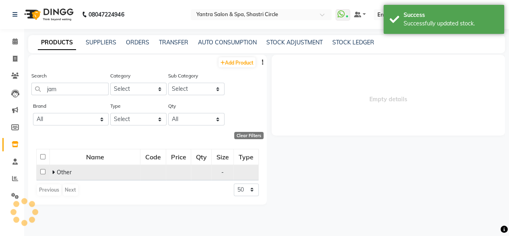
select select
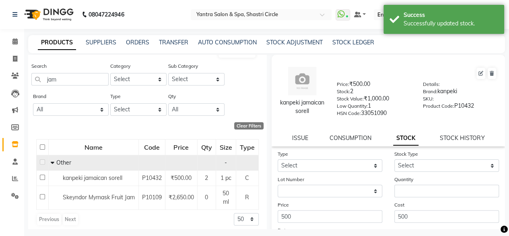
scroll to position [14, 0]
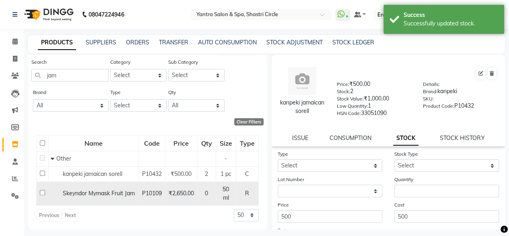
click at [103, 190] on span "Skeyndor Mymask Fruit Jam" at bounding box center [99, 192] width 72 height 7
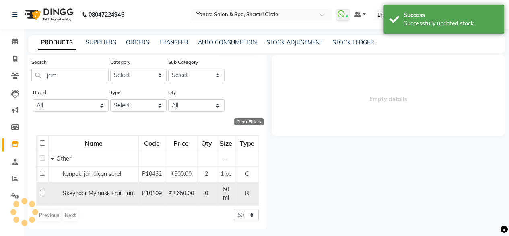
select select
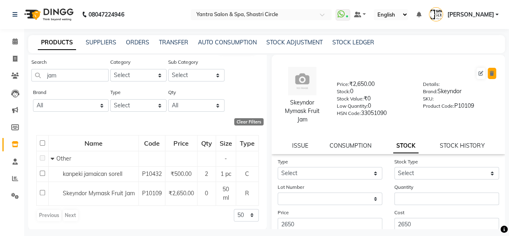
click at [488, 74] on button at bounding box center [492, 73] width 8 height 11
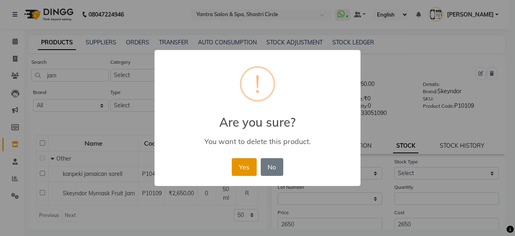
click at [244, 169] on button "Yes" at bounding box center [244, 167] width 25 height 18
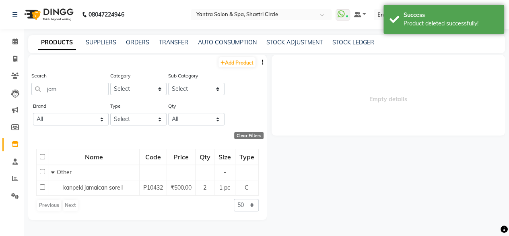
scroll to position [0, 0]
click at [14, 45] on span at bounding box center [15, 41] width 14 height 9
